Goal: Task Accomplishment & Management: Complete application form

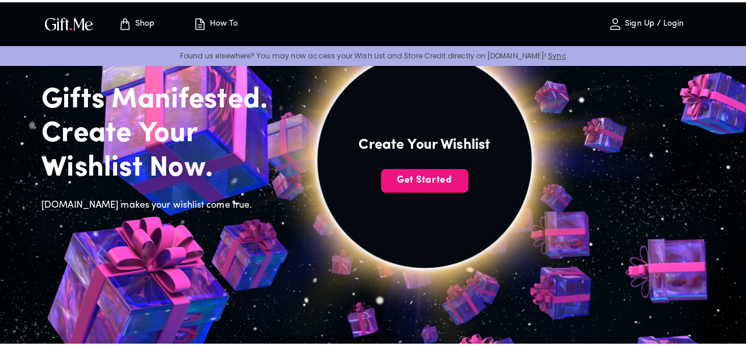
scroll to position [58, 0]
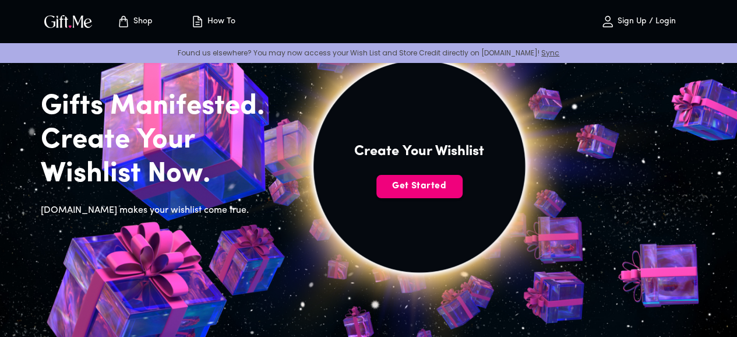
click at [463, 192] on span "Get Started" at bounding box center [419, 185] width 86 height 13
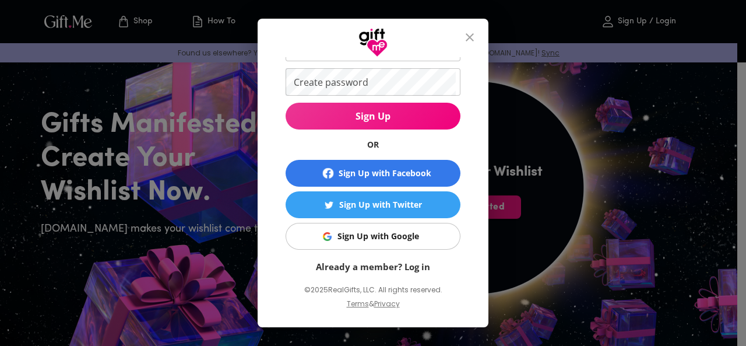
scroll to position [90, 0]
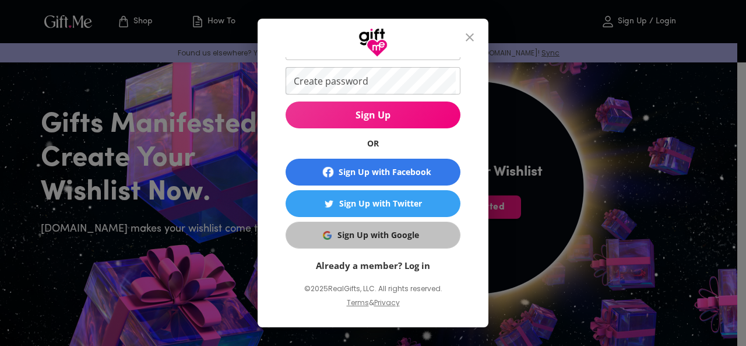
click at [403, 235] on div "Sign Up with Google" at bounding box center [378, 234] width 82 height 13
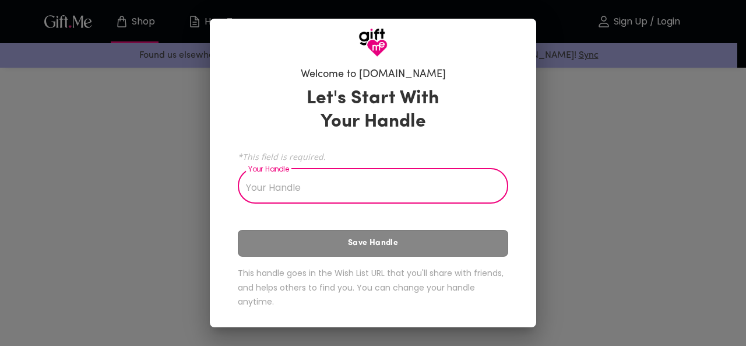
scroll to position [58, 0]
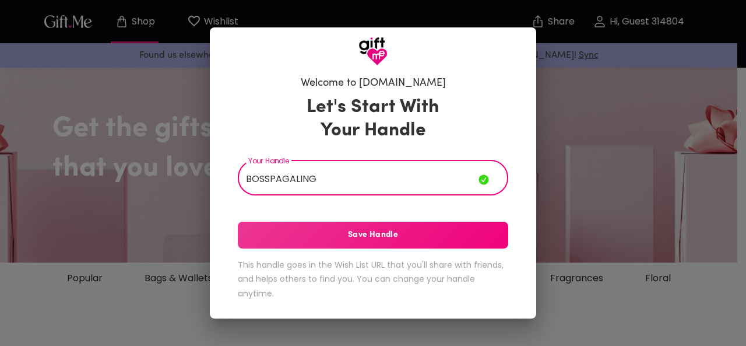
type input "BOSSPAGALING"
click at [409, 245] on button "Save Handle" at bounding box center [373, 234] width 270 height 27
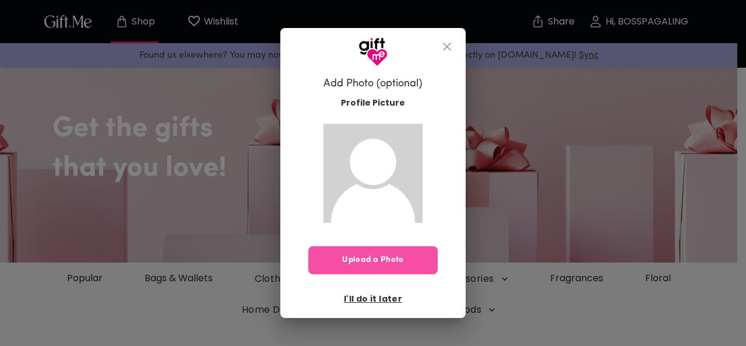
click at [394, 258] on span "Upload a Photo" at bounding box center [372, 260] width 129 height 13
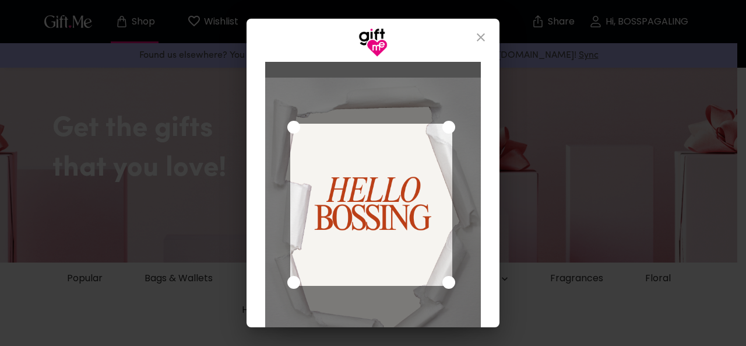
click at [383, 212] on div "Use the arrow keys to move the crop selection area" at bounding box center [371, 205] width 162 height 162
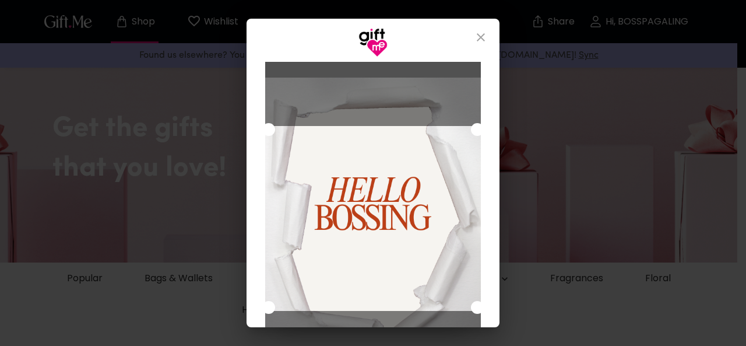
click at [493, 48] on div "Cancel Save Changes" at bounding box center [373, 173] width 253 height 308
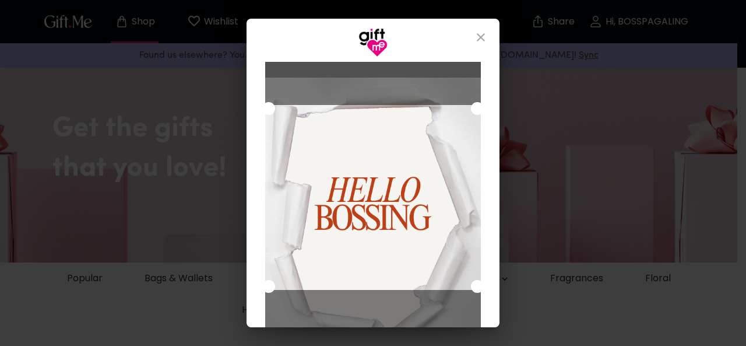
click at [378, 152] on div "Use the arrow keys to move the crop selection area" at bounding box center [373, 197] width 216 height 185
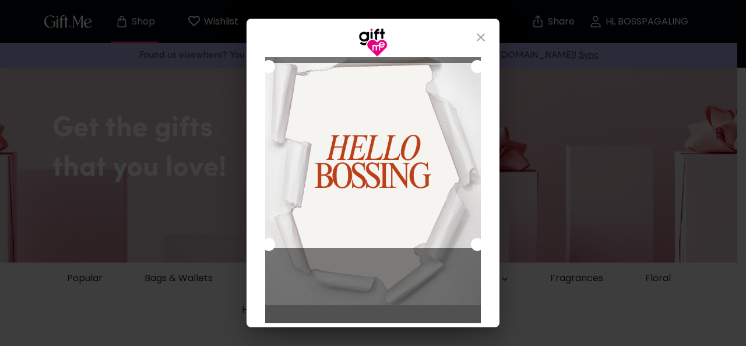
scroll to position [87, 0]
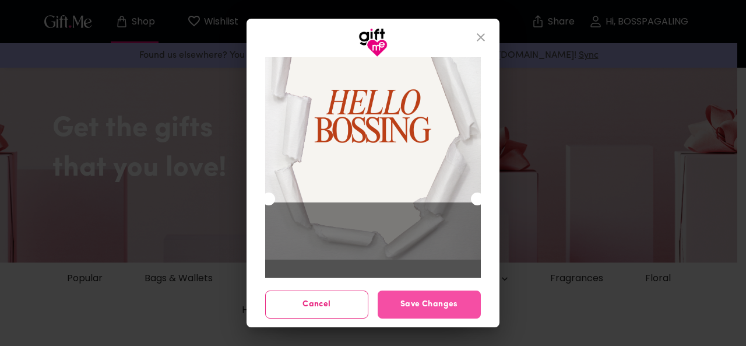
click at [425, 304] on span "Save Changes" at bounding box center [429, 304] width 103 height 13
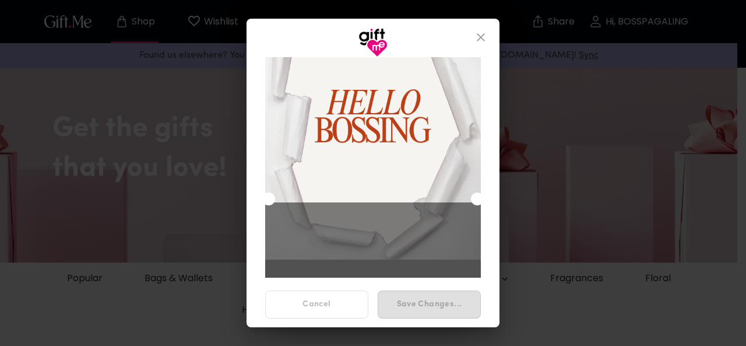
scroll to position [0, 0]
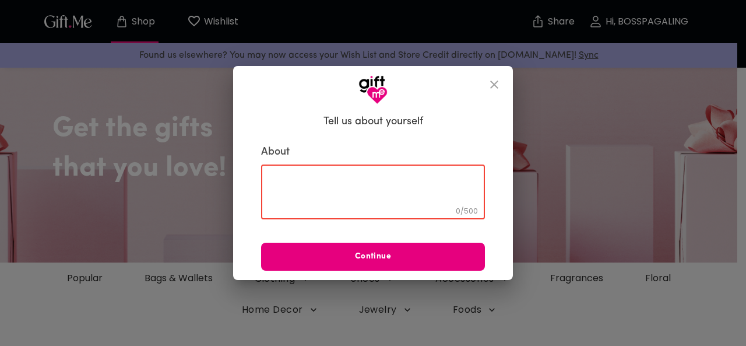
click at [404, 179] on textarea at bounding box center [372, 191] width 207 height 33
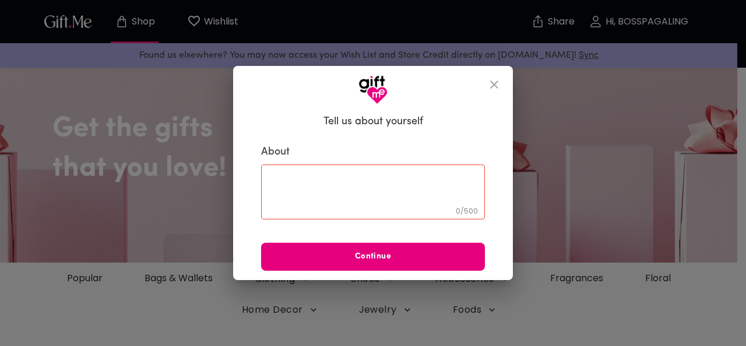
click at [389, 171] on div "0 / 500 ​" at bounding box center [373, 191] width 224 height 55
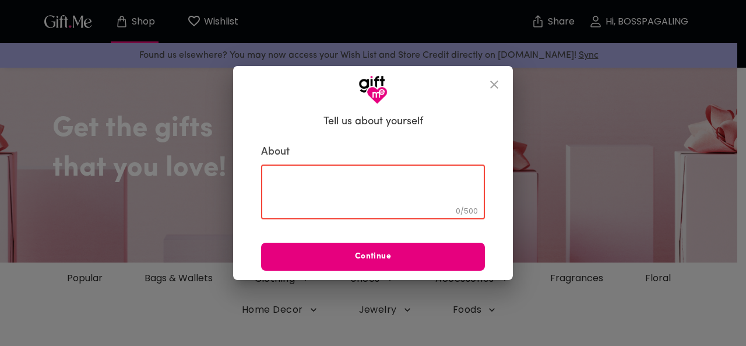
click at [300, 172] on div "0 / 500 ​" at bounding box center [373, 191] width 224 height 55
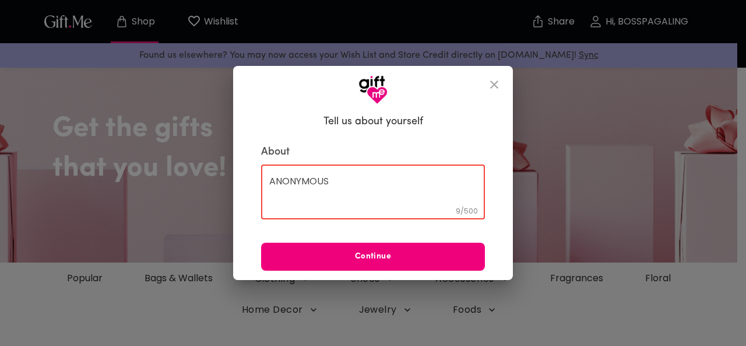
type textarea "ANONYMOUS"
click at [424, 254] on span "Continue" at bounding box center [373, 256] width 224 height 13
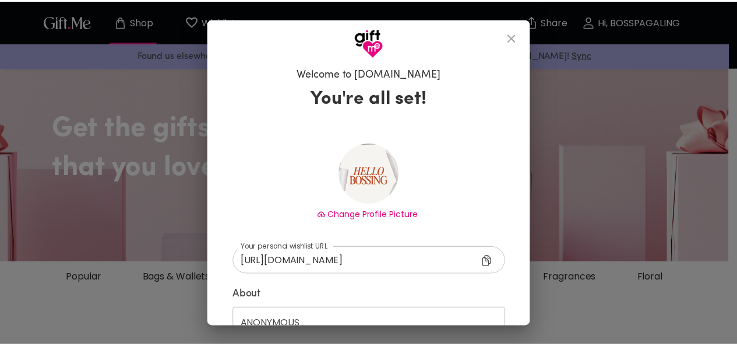
scroll to position [96, 0]
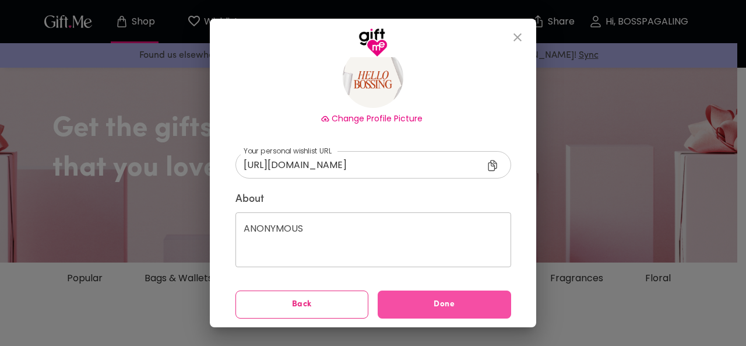
click at [443, 298] on span "Done" at bounding box center [444, 304] width 133 height 13
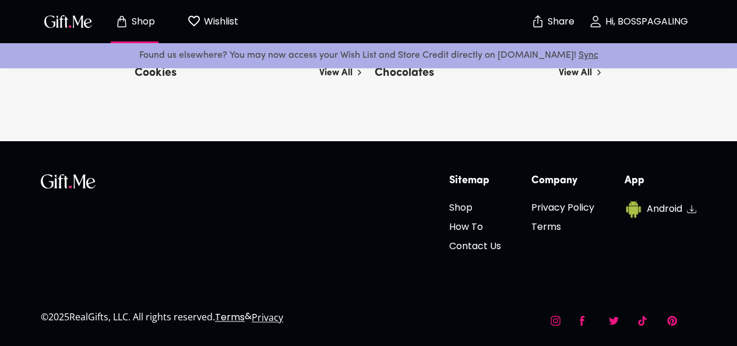
scroll to position [58, 0]
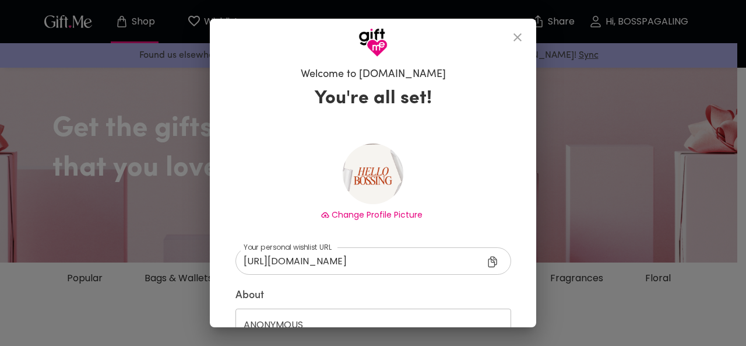
click at [521, 38] on icon "close" at bounding box center [517, 37] width 8 height 8
